Goal: Transaction & Acquisition: Purchase product/service

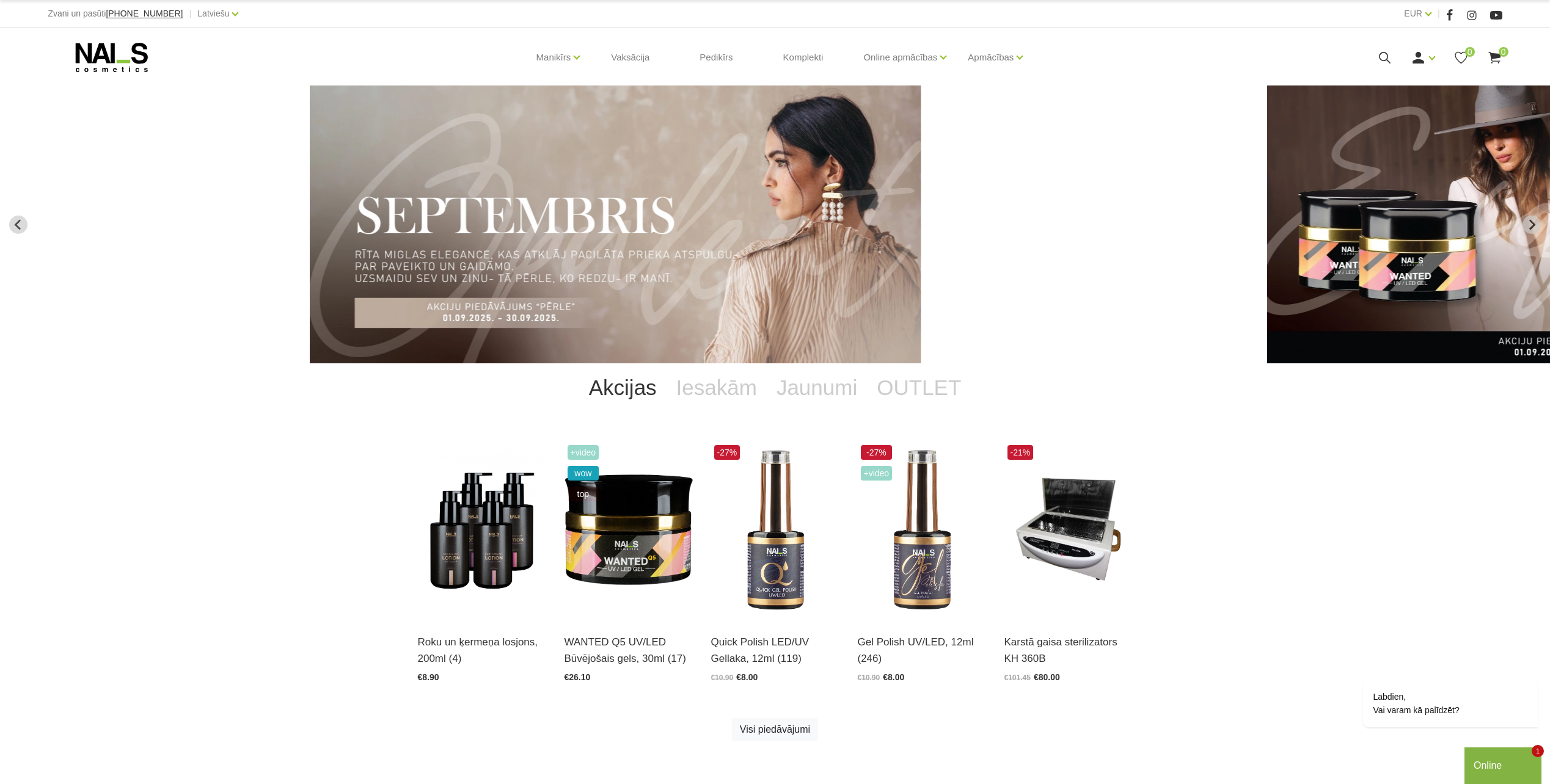
click at [1377, 57] on icon at bounding box center [1384, 58] width 15 height 15
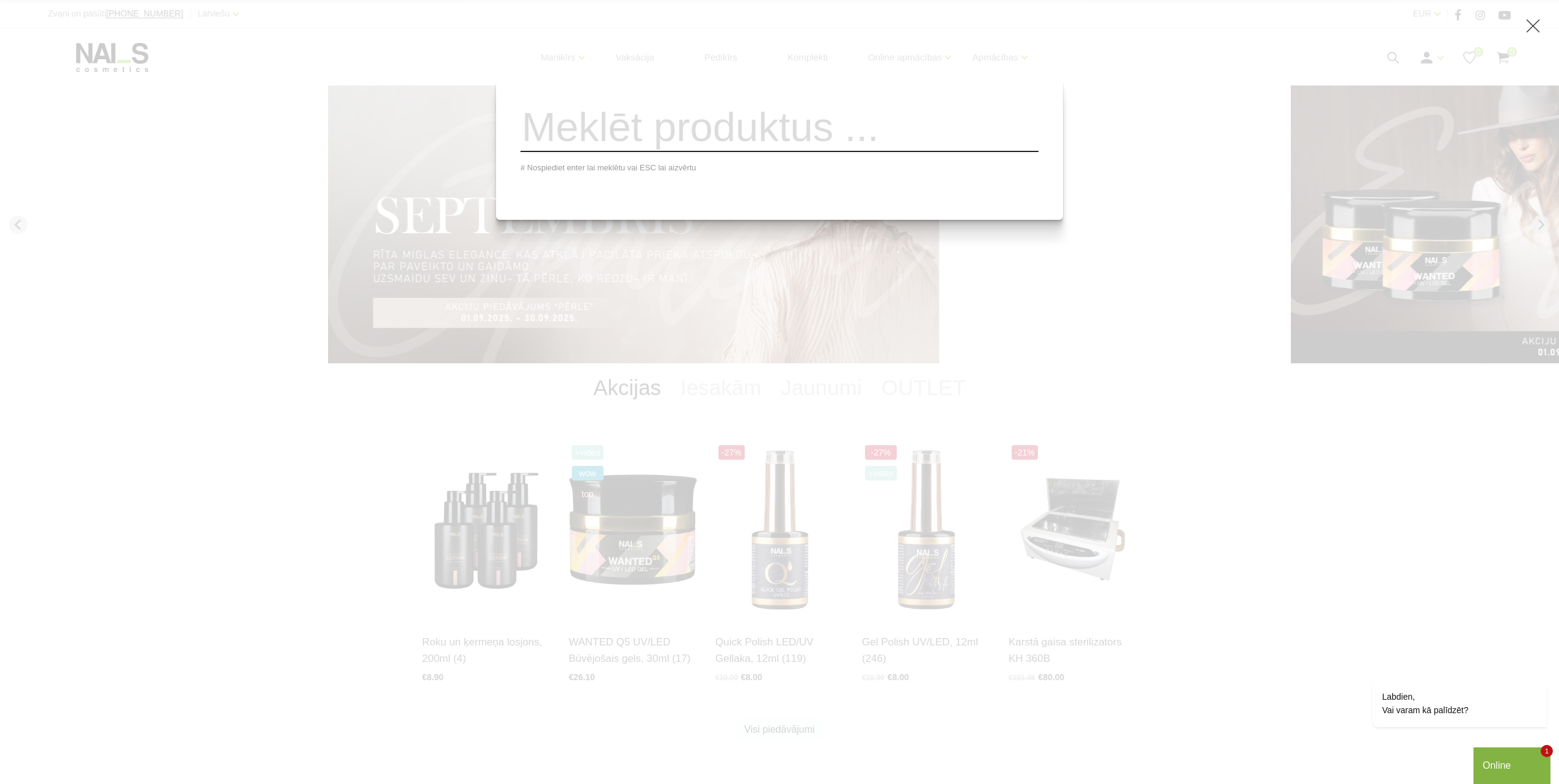
click at [1118, 243] on div "# Nospiediet enter lai meklētu vai ESC lai aizvērtu" at bounding box center [780, 392] width 1559 height 784
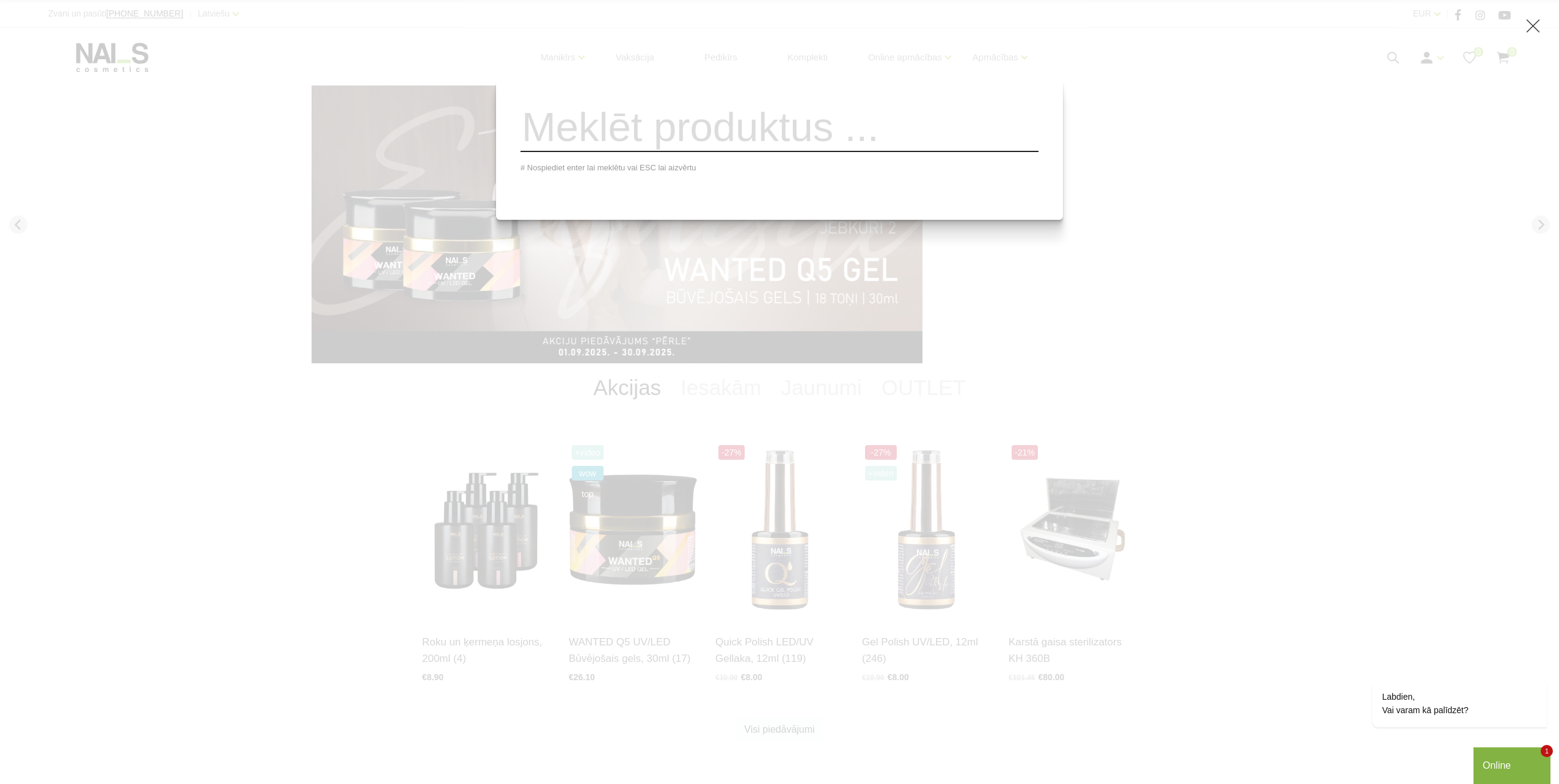
click at [1069, 55] on div "# Nospiediet enter lai meklētu vai ESC lai aizvērtu" at bounding box center [780, 392] width 1559 height 784
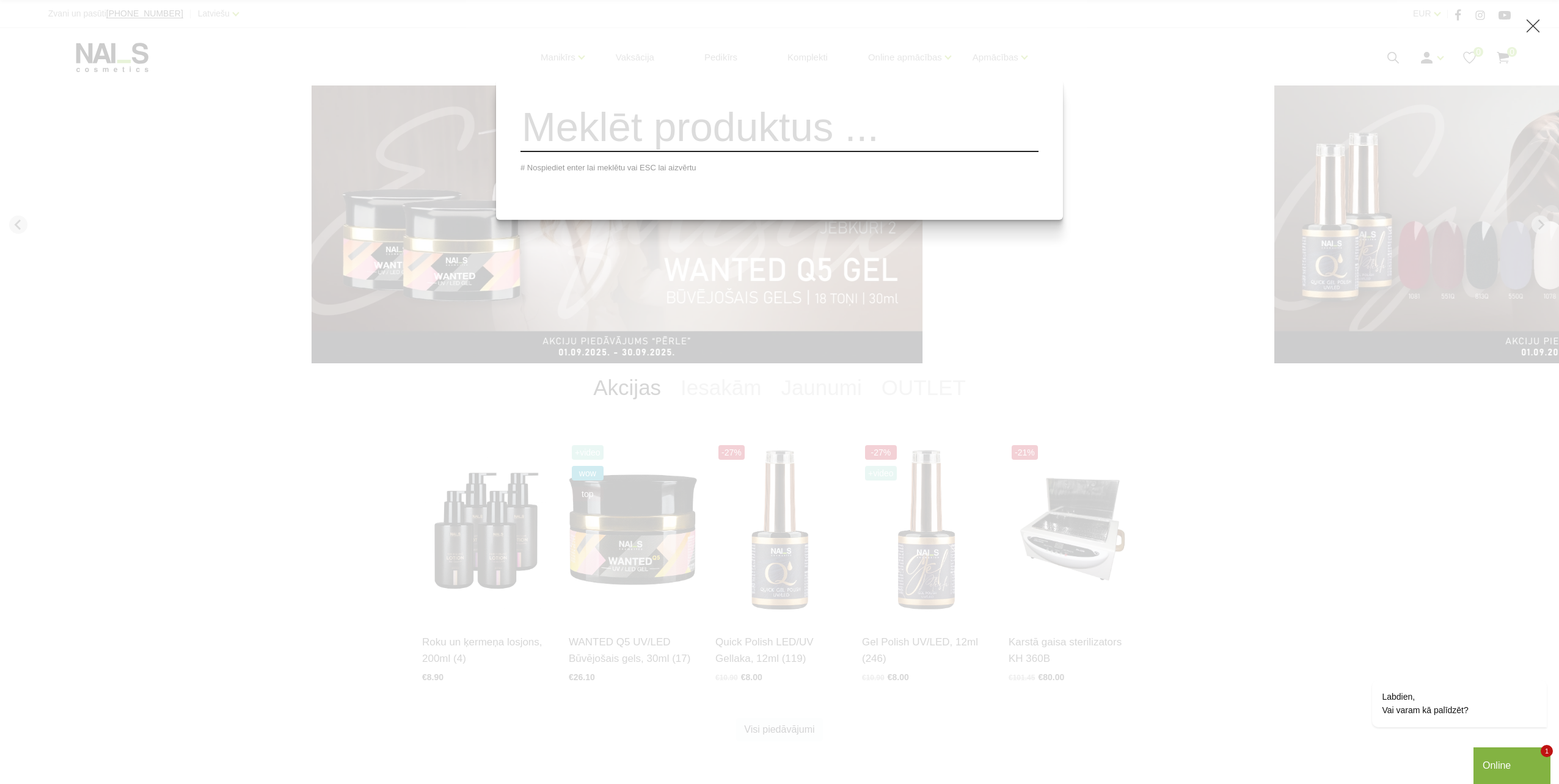
click at [1536, 25] on icon at bounding box center [1533, 25] width 15 height 15
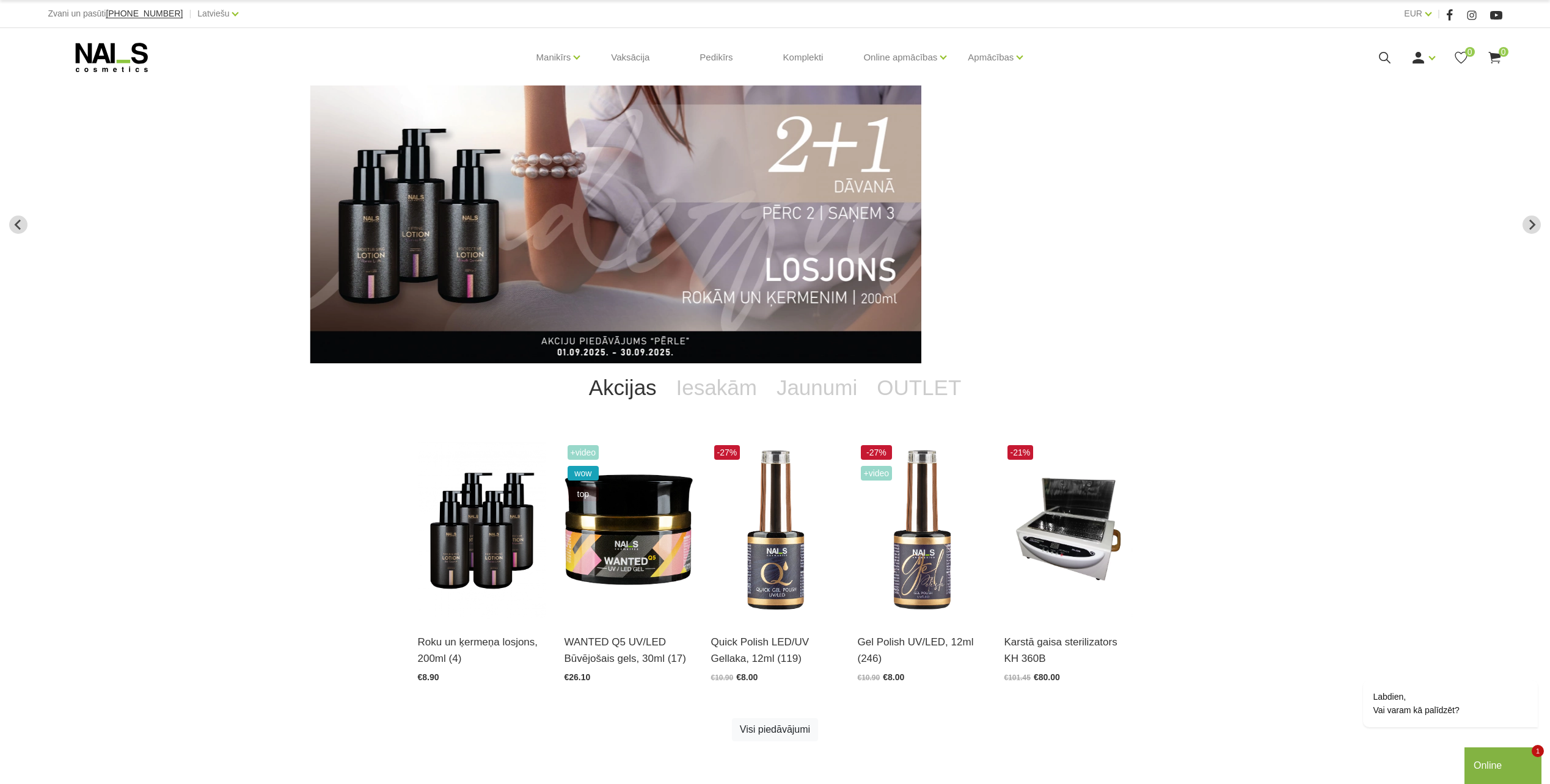
click at [1381, 52] on use at bounding box center [1384, 58] width 12 height 12
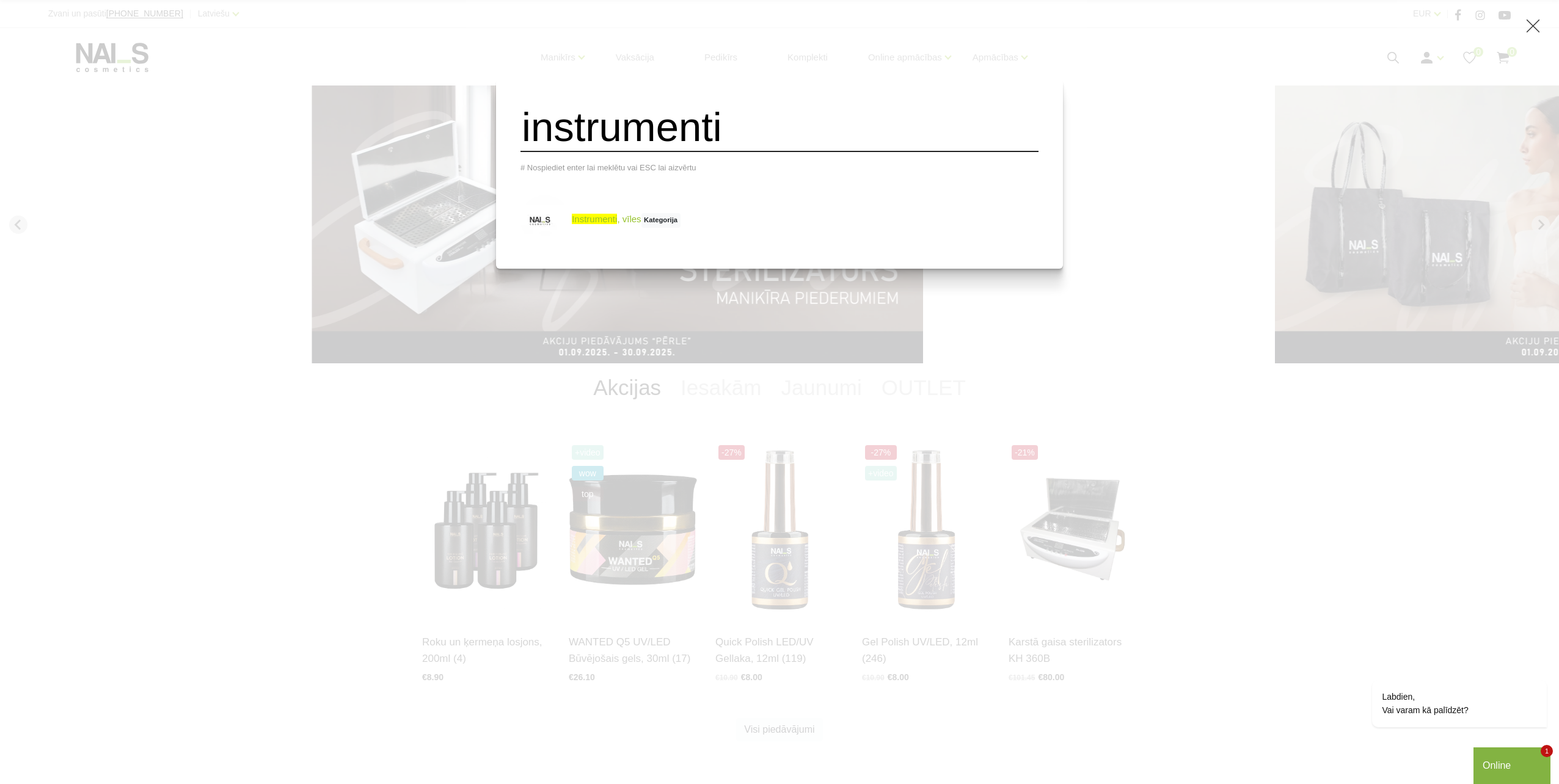
type input "instrumenti"
click at [646, 219] on link "instrumenti , vīles Kategorija" at bounding box center [601, 220] width 160 height 49
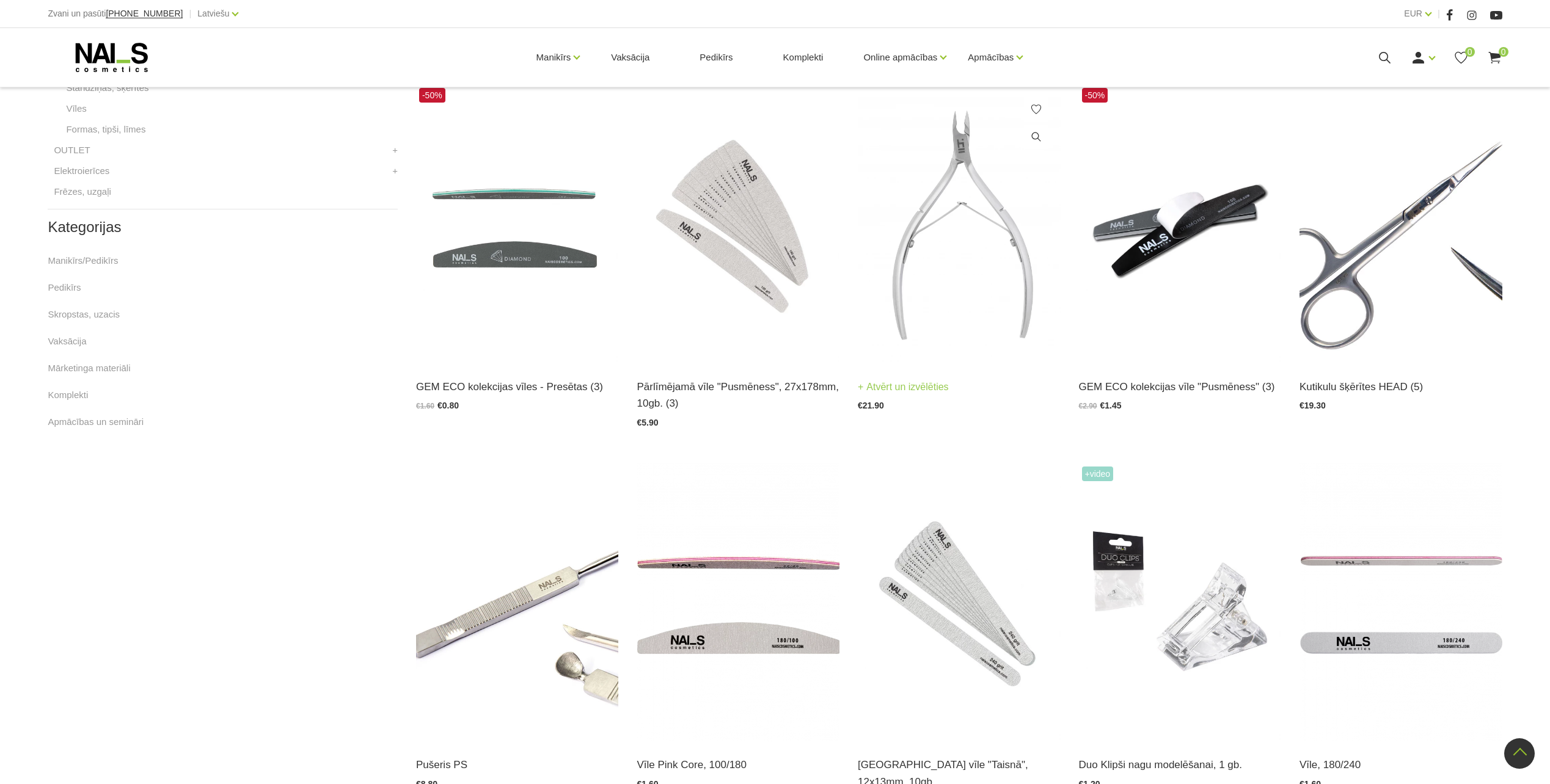
scroll to position [488, 0]
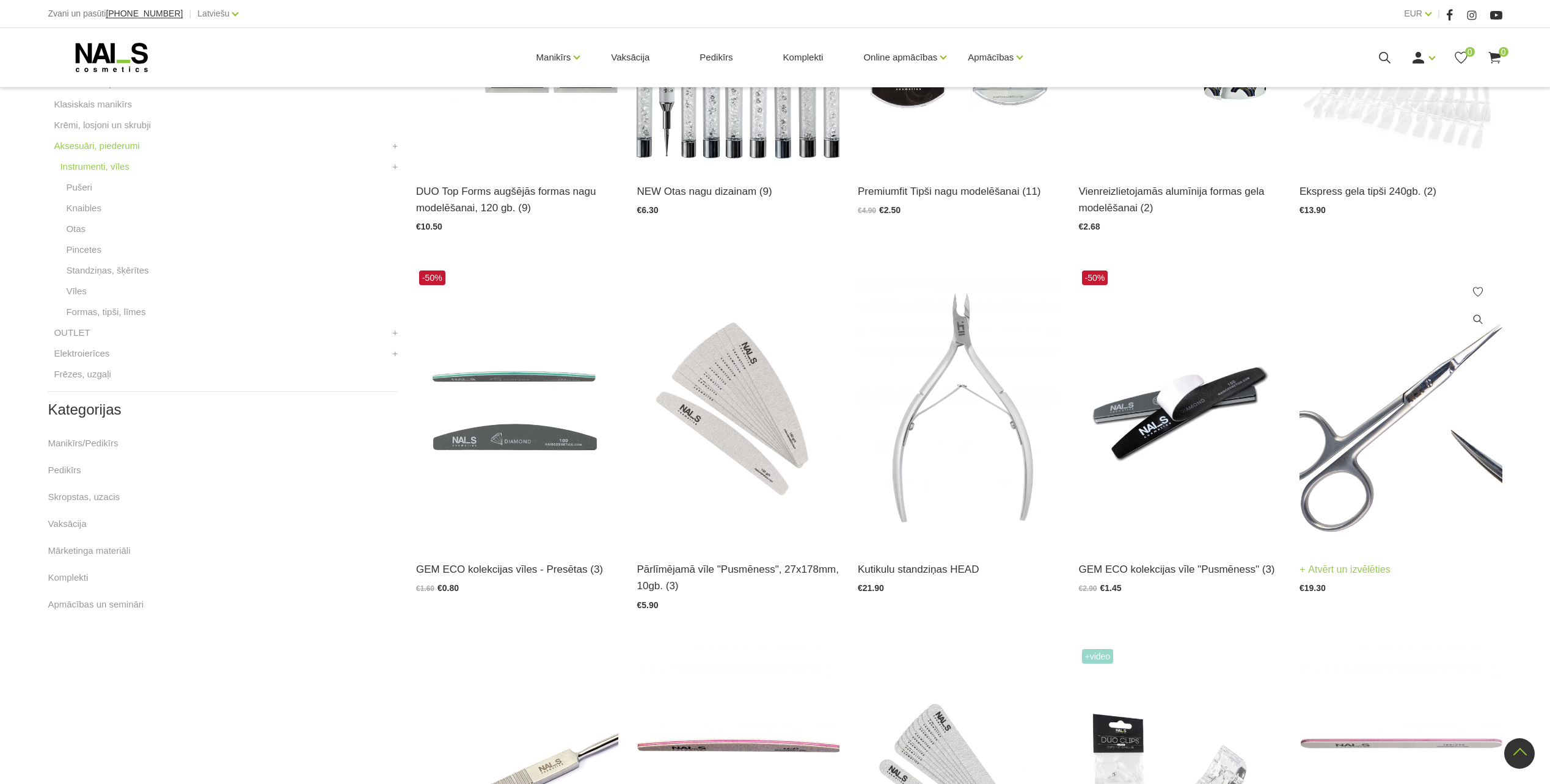
click at [1345, 407] on img at bounding box center [1400, 406] width 203 height 278
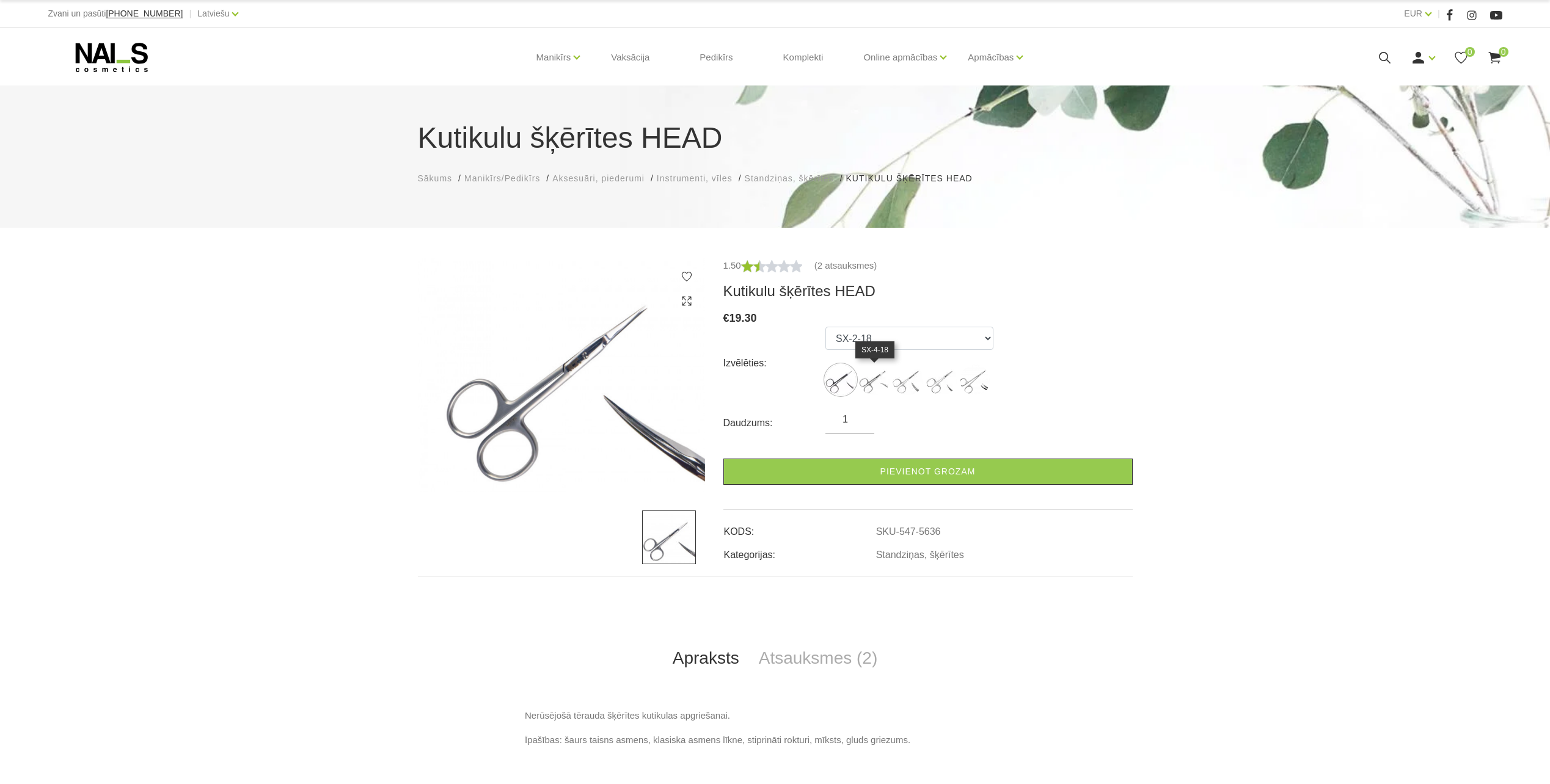
click at [871, 382] on img at bounding box center [874, 380] width 31 height 31
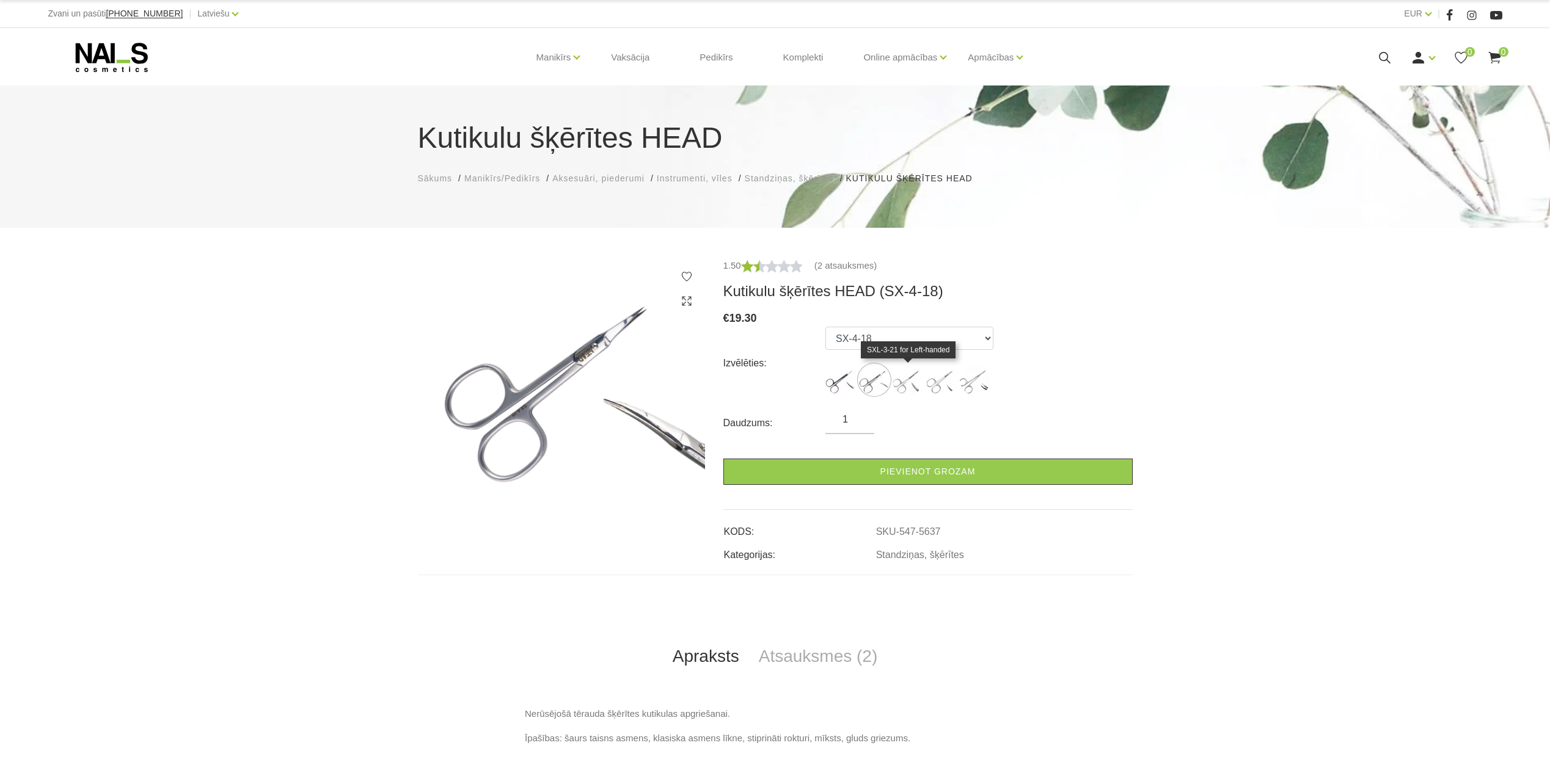
click at [898, 388] on img at bounding box center [907, 380] width 31 height 31
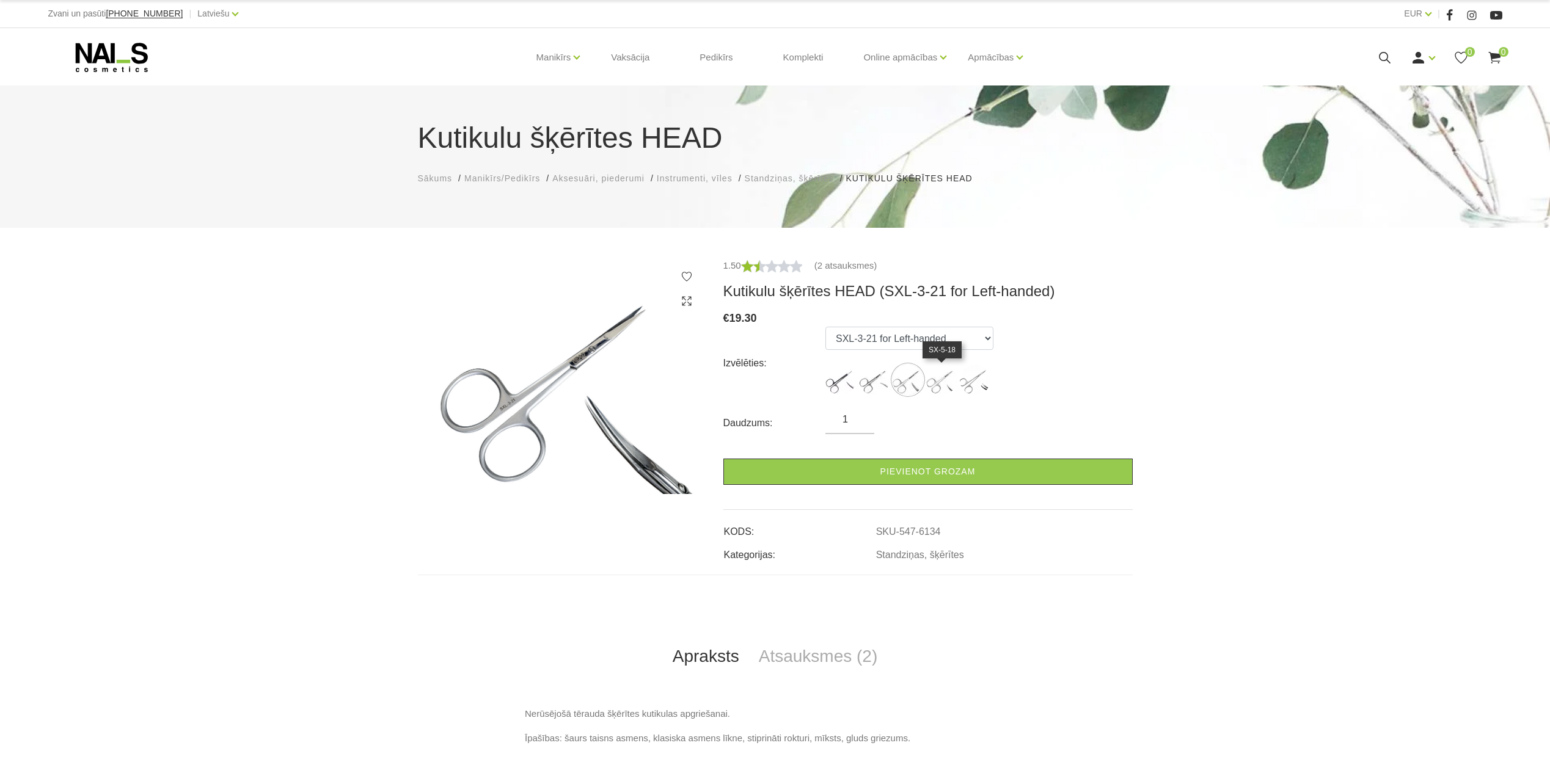
click at [934, 381] on img at bounding box center [942, 380] width 31 height 31
click at [973, 387] on img at bounding box center [975, 380] width 31 height 31
select select "6281"
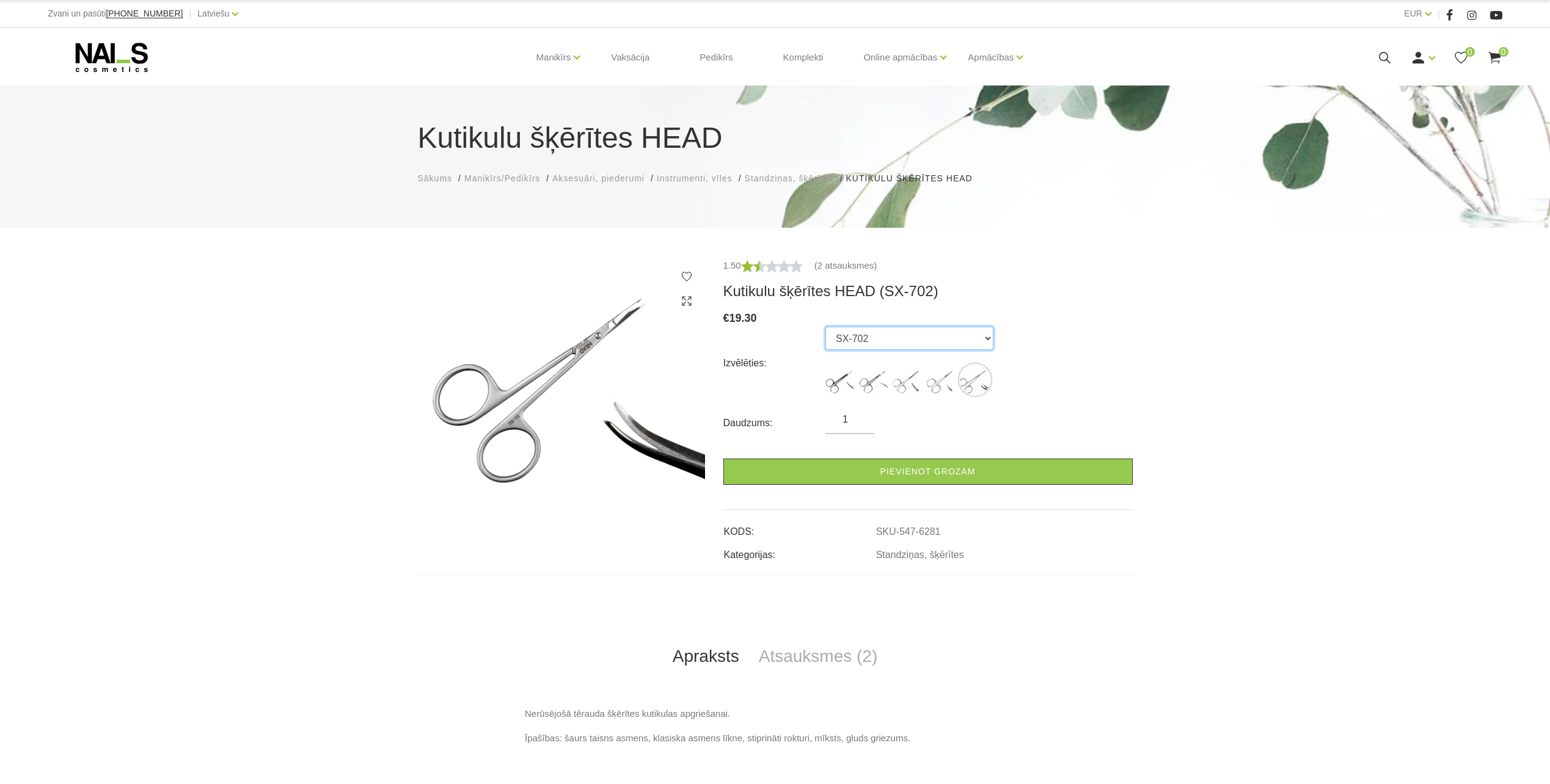
click at [871, 333] on select "SX-2-18 SX-4-18 SXL-3-21 for Left-handed SX-5-18 SX-702" at bounding box center [909, 339] width 168 height 23
click at [623, 385] on img at bounding box center [561, 377] width 287 height 236
click at [124, 48] on icon at bounding box center [112, 58] width 128 height 31
